Goal: Task Accomplishment & Management: Complete application form

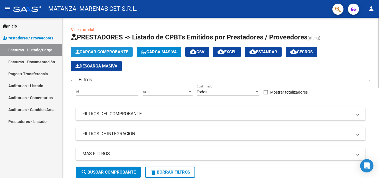
click at [95, 52] on span "Cargar Comprobante" at bounding box center [101, 51] width 53 height 5
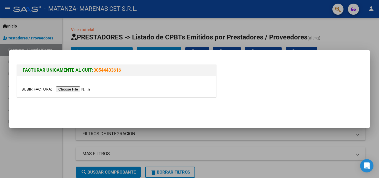
click at [74, 92] on input "file" at bounding box center [56, 89] width 70 height 6
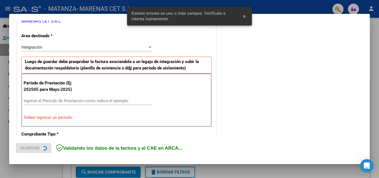
scroll to position [125, 0]
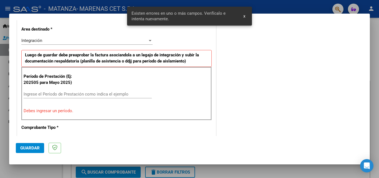
click at [72, 92] on input "Ingrese el Período de Prestación como indica el ejemplo" at bounding box center [88, 94] width 128 height 5
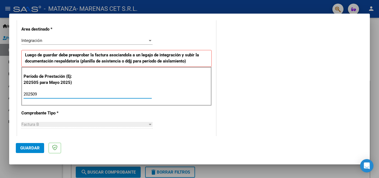
type input "202509"
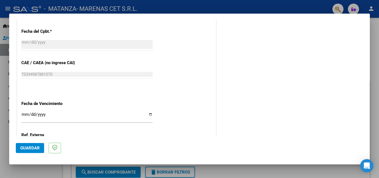
scroll to position [319, 0]
click at [148, 114] on input "Ingresar la fecha" at bounding box center [86, 116] width 131 height 9
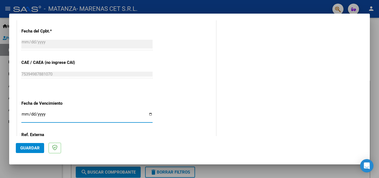
type input "[DATE]"
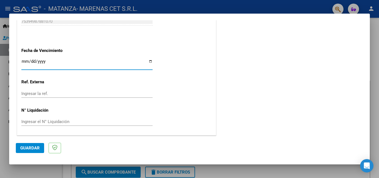
scroll to position [373, 0]
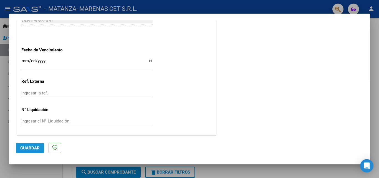
click at [37, 150] on span "Guardar" at bounding box center [29, 147] width 19 height 5
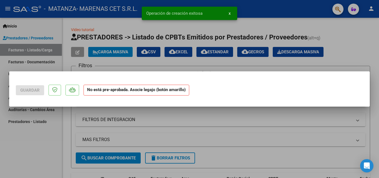
scroll to position [0, 0]
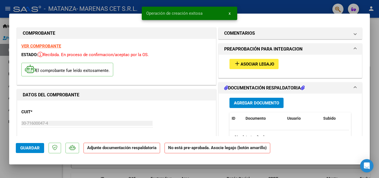
click at [246, 65] on span "Asociar Legajo" at bounding box center [258, 64] width 34 height 5
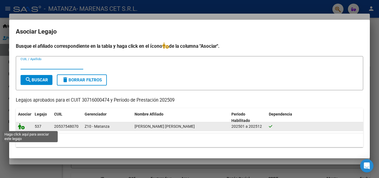
click at [23, 128] on icon at bounding box center [21, 126] width 7 height 6
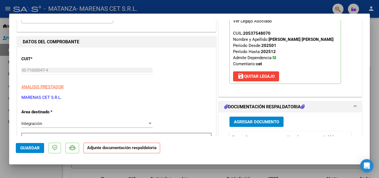
scroll to position [48, 0]
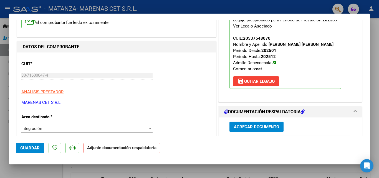
click at [236, 129] on span "Agregar Documento" at bounding box center [256, 126] width 45 height 5
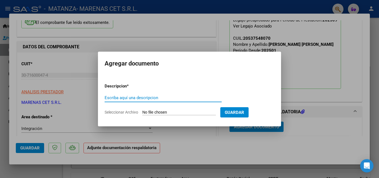
click at [153, 96] on input "Escriba aquí una descripcion" at bounding box center [163, 97] width 117 height 5
type input "ASISTENCIA"
click at [124, 112] on span "Seleccionar Archivo" at bounding box center [122, 112] width 34 height 4
click at [142, 112] on input "Seleccionar Archivo" at bounding box center [179, 112] width 74 height 5
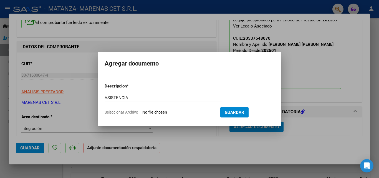
type input "C:\fakepath\[PERSON_NAME].pdf"
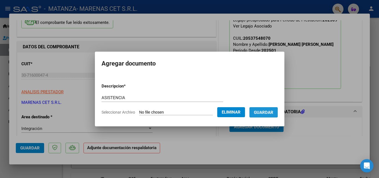
click at [267, 114] on span "Guardar" at bounding box center [263, 112] width 19 height 5
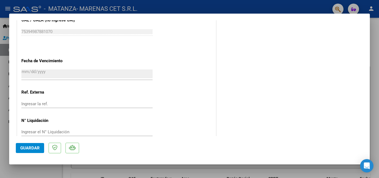
scroll to position [381, 0]
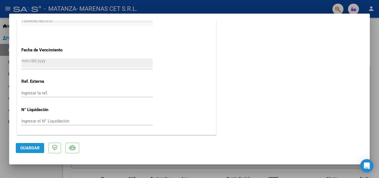
click at [27, 149] on span "Guardar" at bounding box center [29, 147] width 19 height 5
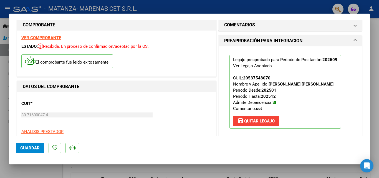
scroll to position [0, 0]
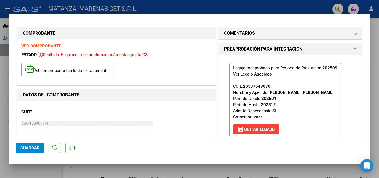
click at [45, 6] on div at bounding box center [189, 89] width 379 height 178
type input "$ 0,00"
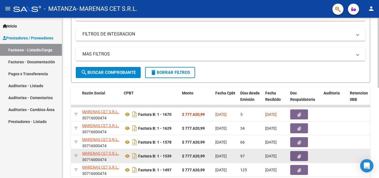
scroll to position [95, 0]
